Goal: Transaction & Acquisition: Download file/media

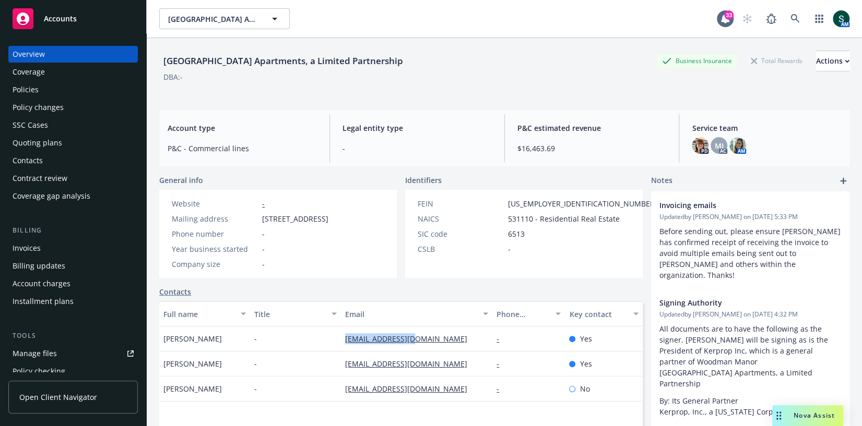
scroll to position [58, 0]
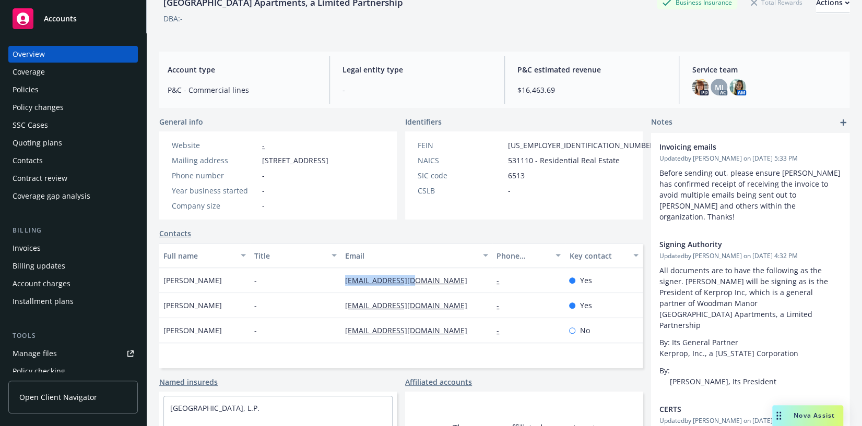
click at [63, 94] on div "Policies" at bounding box center [73, 89] width 121 height 17
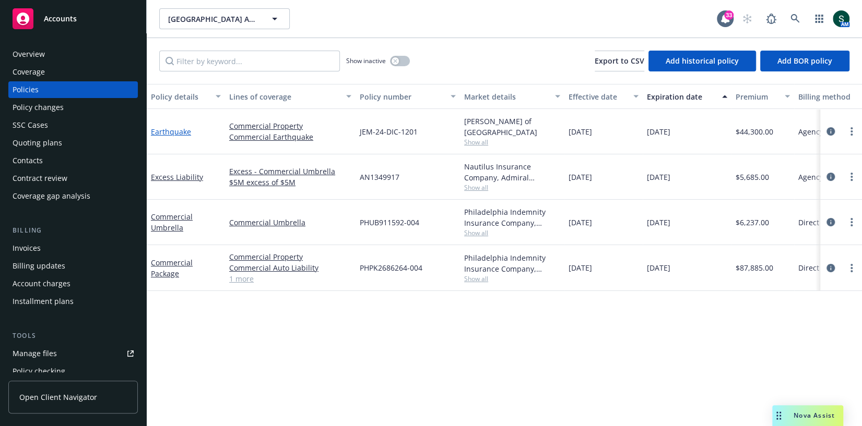
click at [167, 131] on link "Earthquake" at bounding box center [171, 132] width 40 height 10
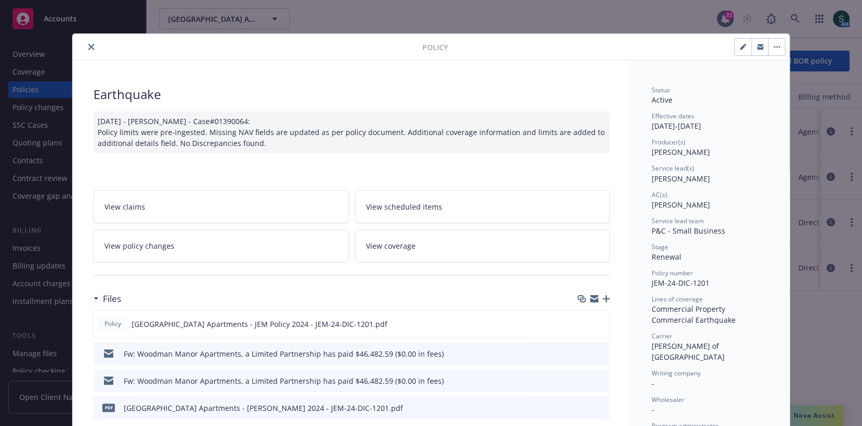
scroll to position [101, 0]
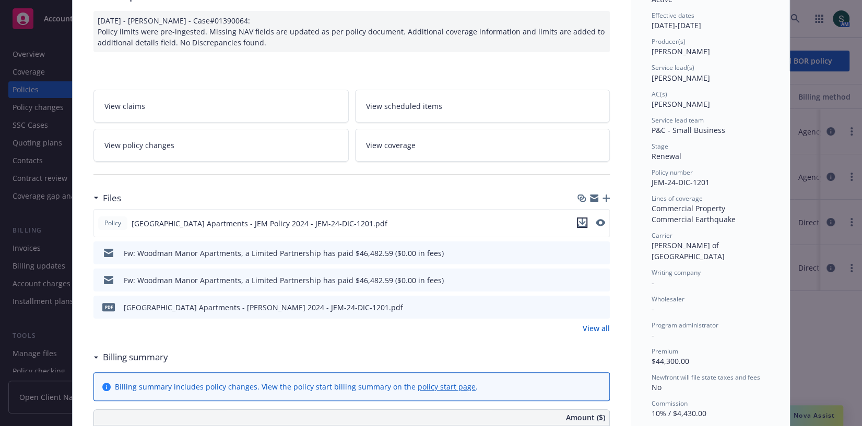
click at [584, 221] on icon "download file" at bounding box center [582, 223] width 8 height 8
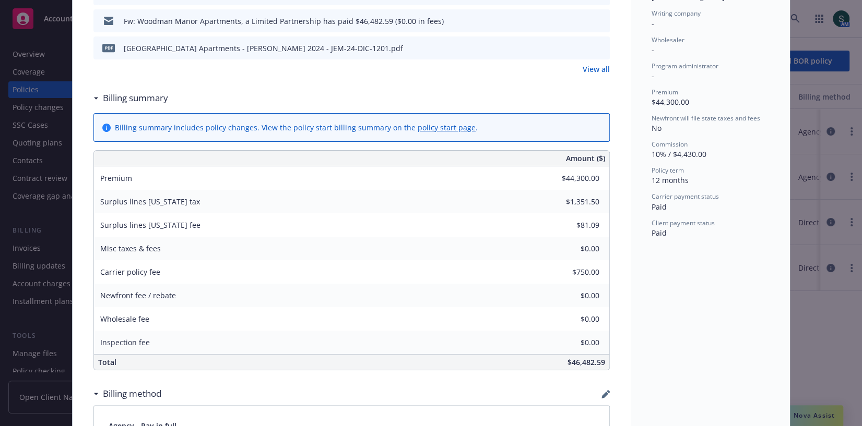
scroll to position [0, 0]
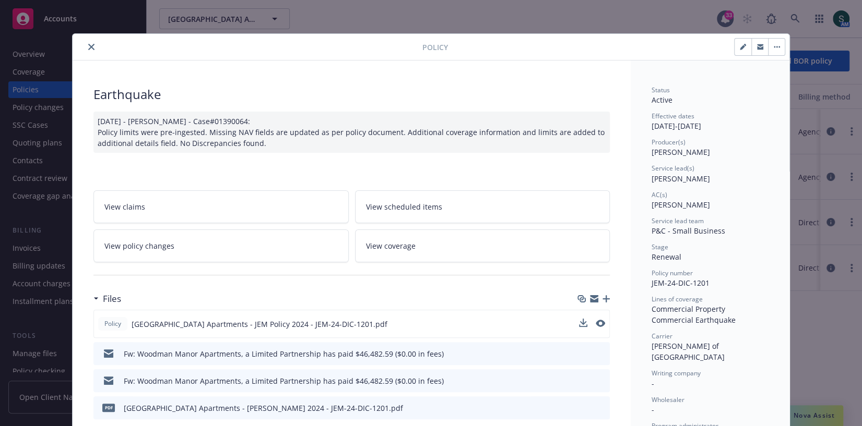
click at [90, 50] on button "close" at bounding box center [91, 47] width 13 height 13
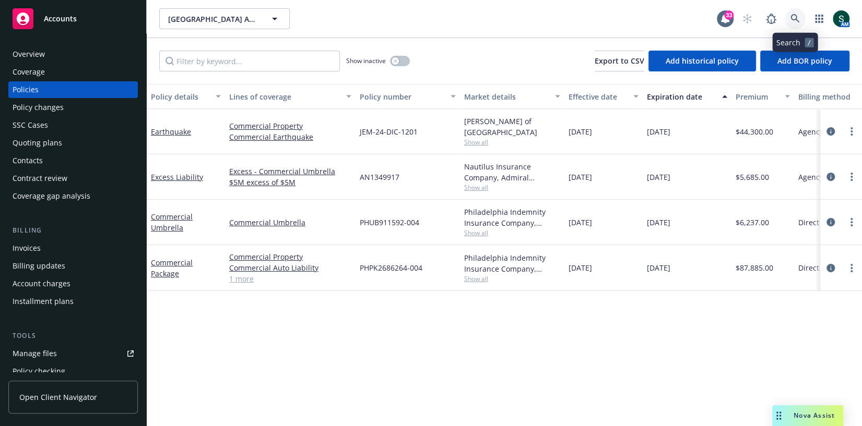
click at [800, 18] on link at bounding box center [795, 18] width 21 height 21
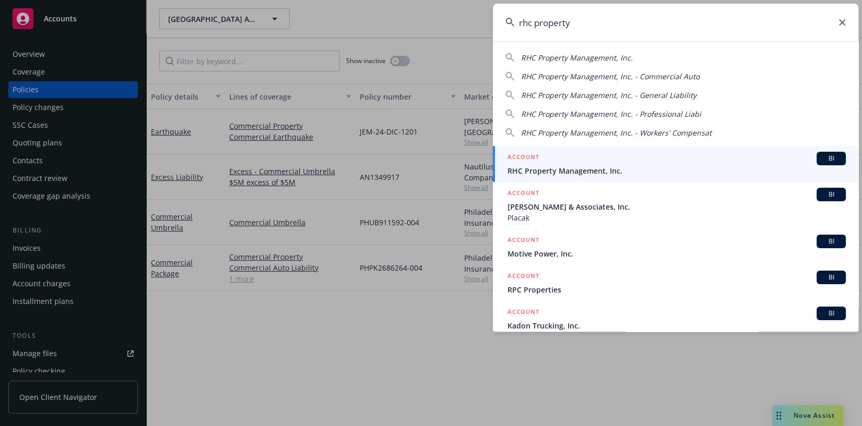
type input "rhc property"
click at [570, 158] on div "ACCOUNT BI" at bounding box center [676, 159] width 338 height 14
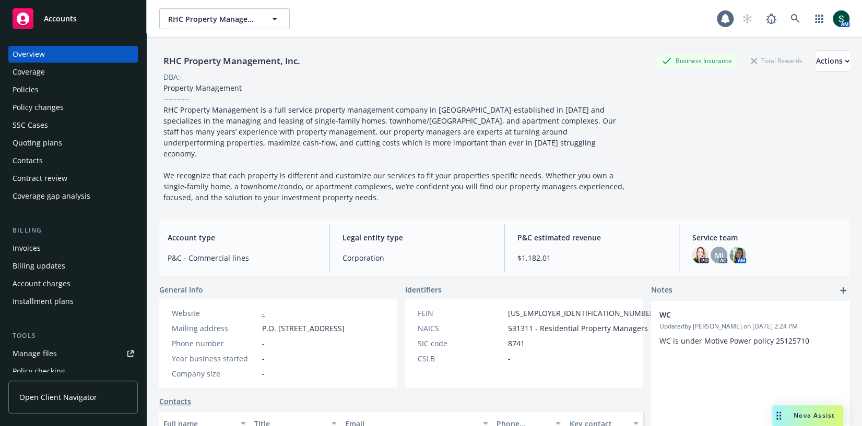
click at [65, 90] on div "Policies" at bounding box center [73, 89] width 121 height 17
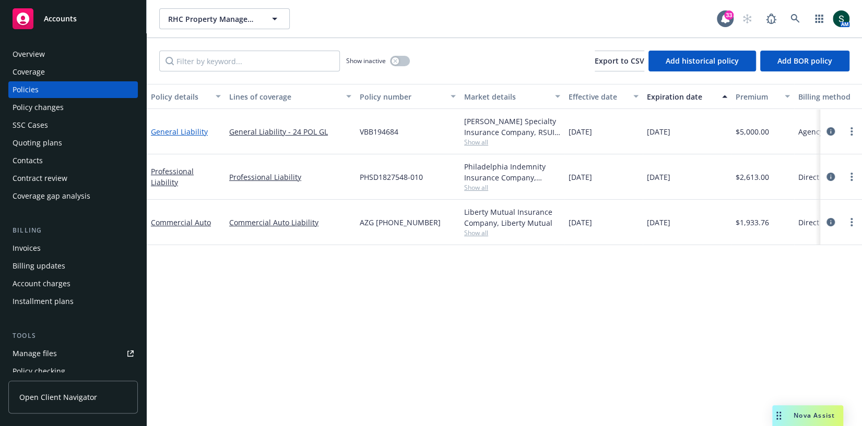
click at [185, 134] on link "General Liability" at bounding box center [179, 132] width 57 height 10
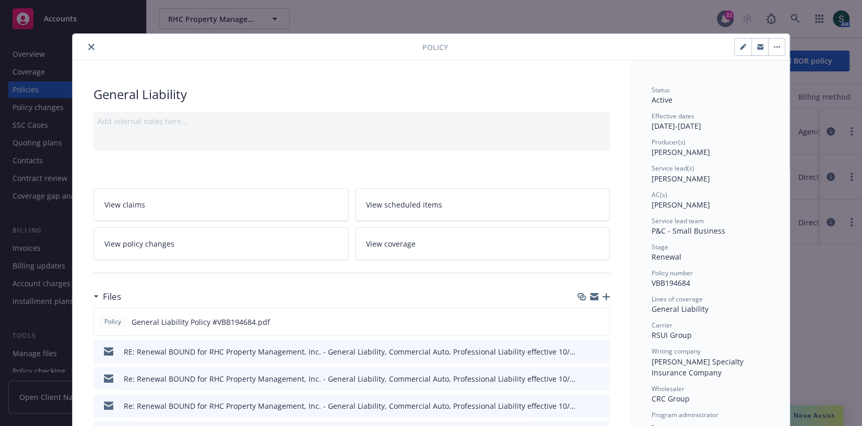
scroll to position [70, 0]
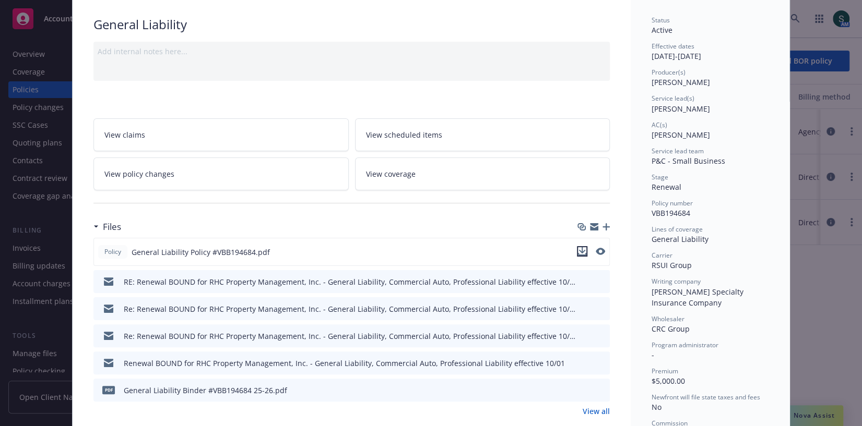
click at [583, 251] on icon "download file" at bounding box center [582, 251] width 8 height 8
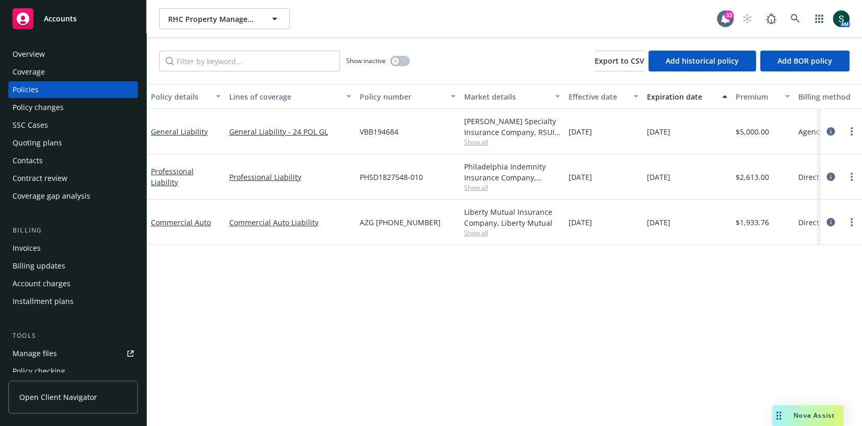
click at [409, 63] on div "Show inactive" at bounding box center [378, 61] width 64 height 21
click at [404, 55] on div "Show inactive" at bounding box center [378, 61] width 64 height 21
click at [404, 58] on button "button" at bounding box center [400, 61] width 20 height 10
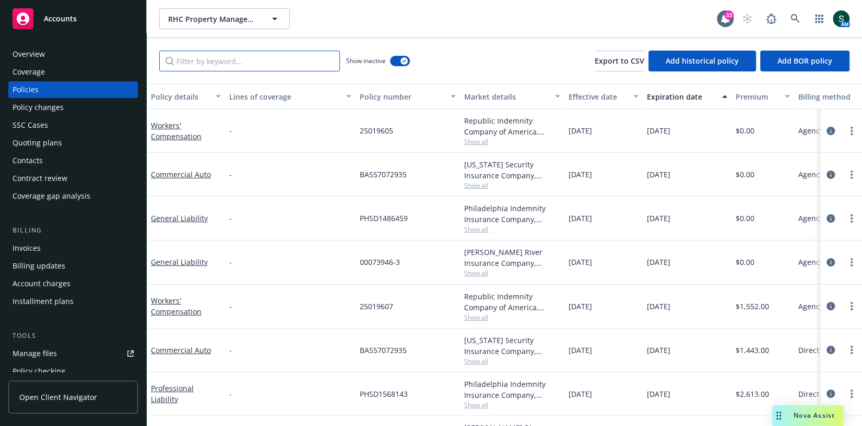
click at [244, 58] on input "Filter by keyword..." at bounding box center [249, 61] width 181 height 21
type input "h"
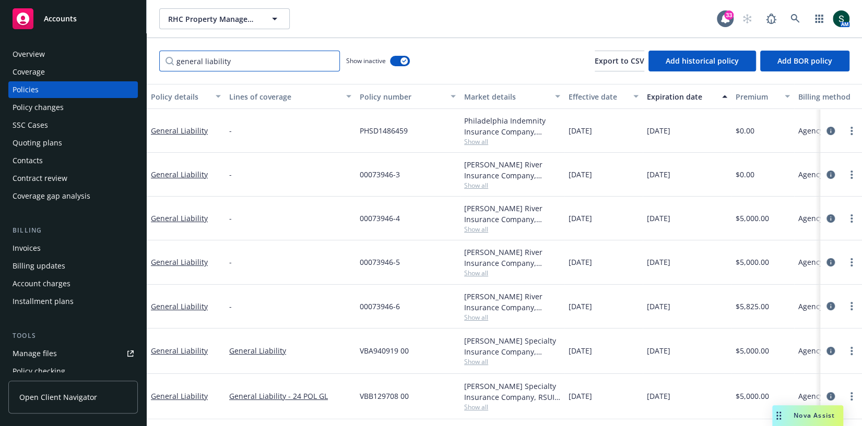
scroll to position [37, 0]
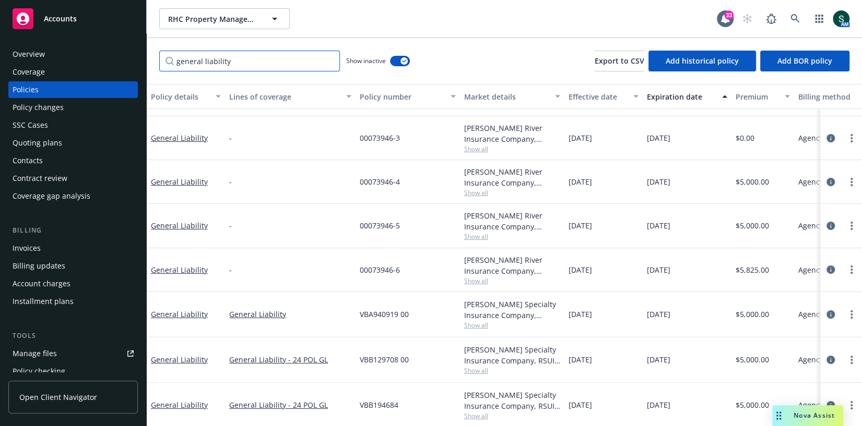
type input "general liability"
click at [476, 366] on span "Show all" at bounding box center [512, 370] width 96 height 9
click at [477, 414] on span "Show all" at bounding box center [512, 416] width 96 height 9
click at [445, 226] on div "00073946-5" at bounding box center [407, 226] width 104 height 44
